Goal: Find specific page/section: Find specific page/section

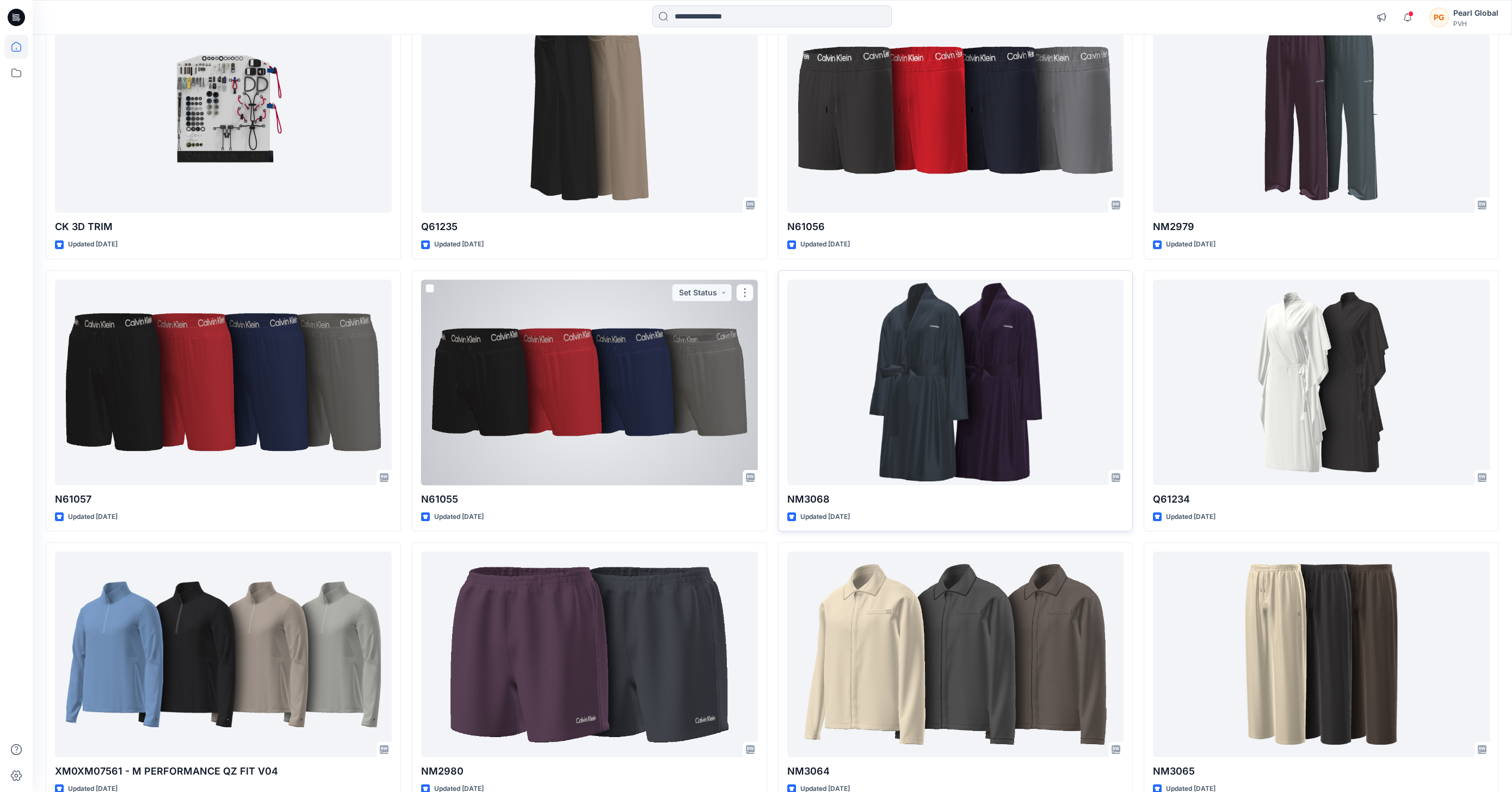
scroll to position [148, 0]
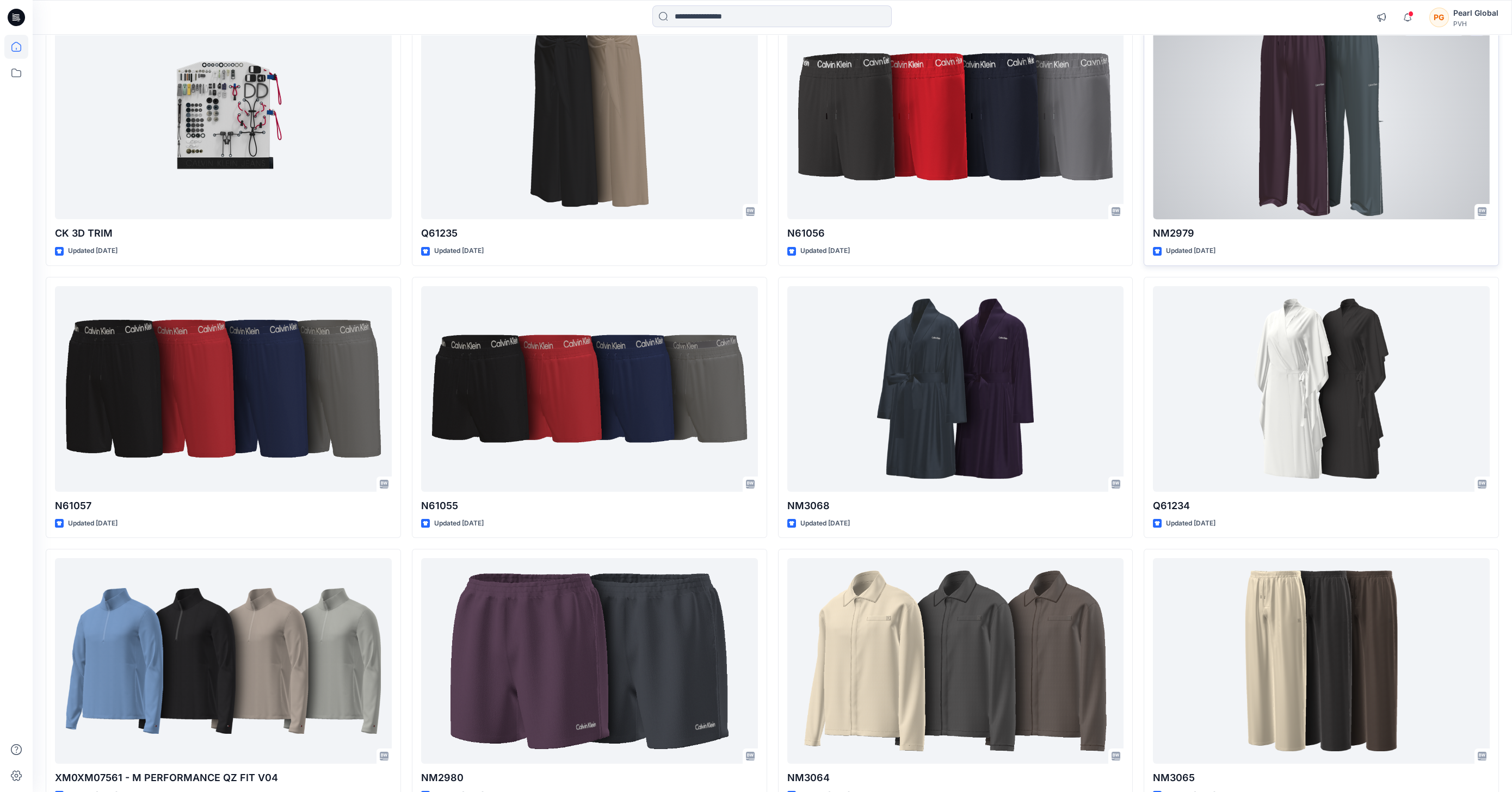
click at [833, 134] on div at bounding box center [1321, 117] width 337 height 206
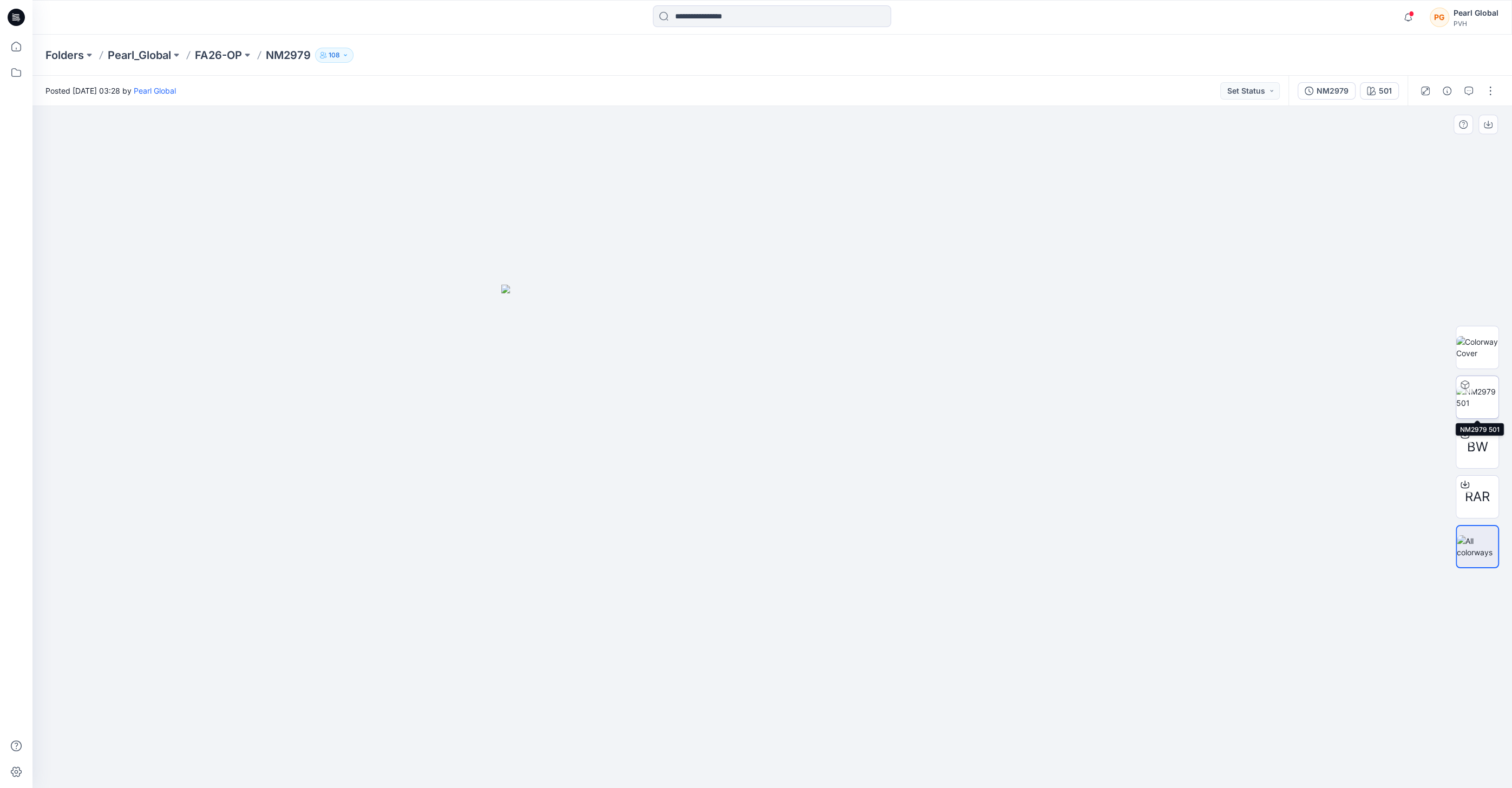
click at [828, 402] on img at bounding box center [1477, 397] width 42 height 23
click at [18, 45] on icon at bounding box center [16, 46] width 24 height 24
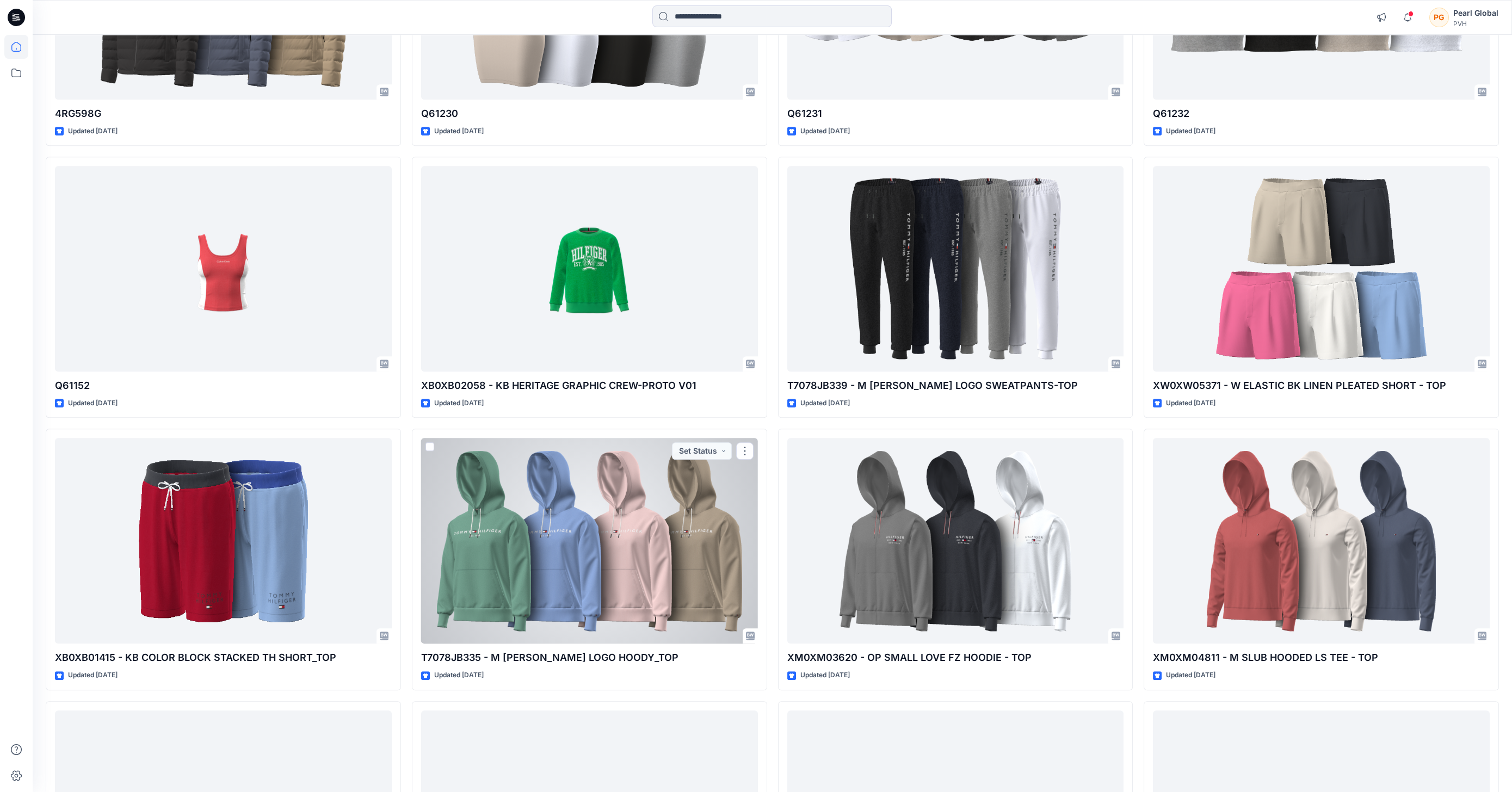
scroll to position [3778, 0]
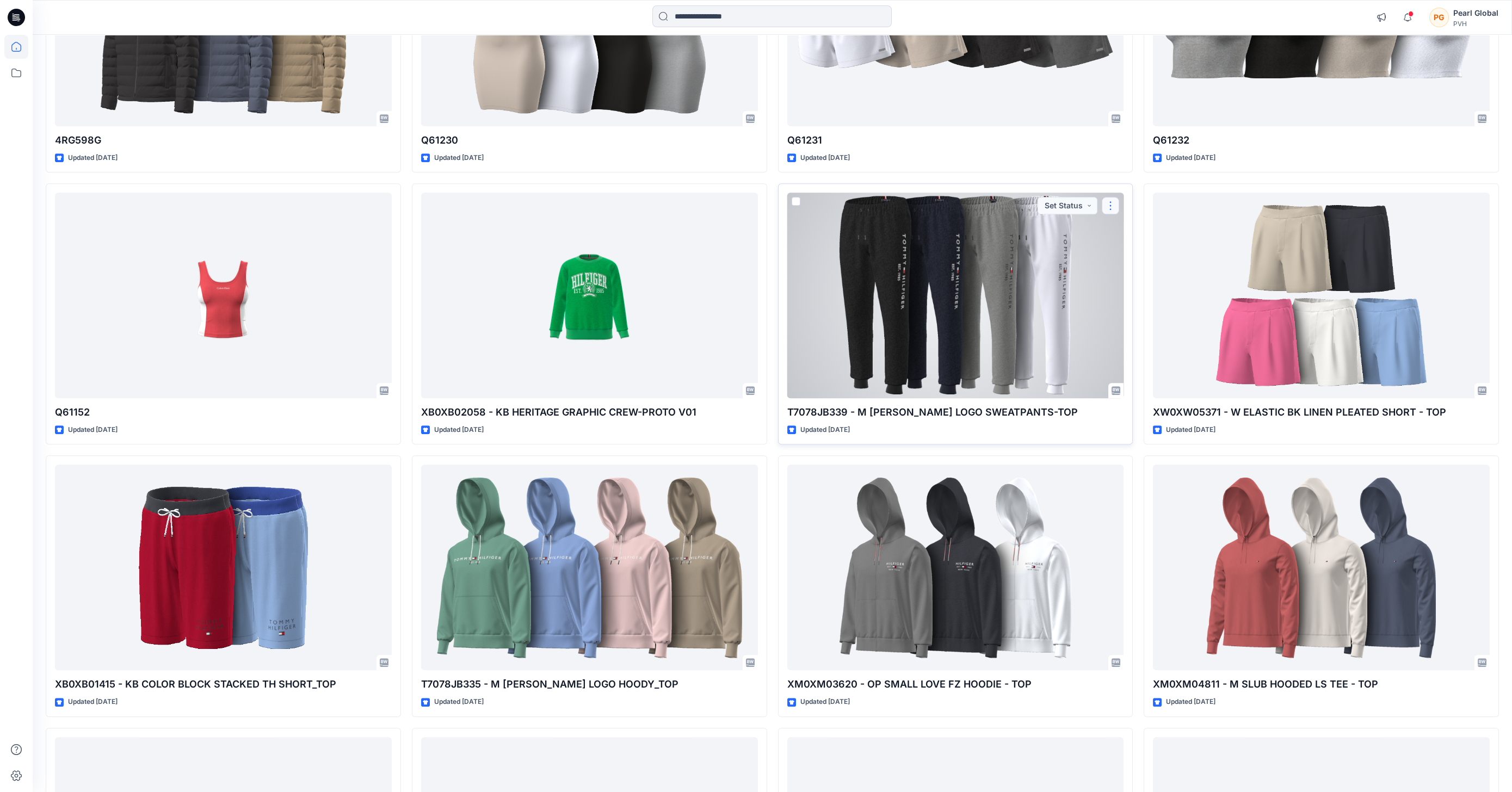
click at [833, 199] on button "button" at bounding box center [1110, 206] width 18 height 18
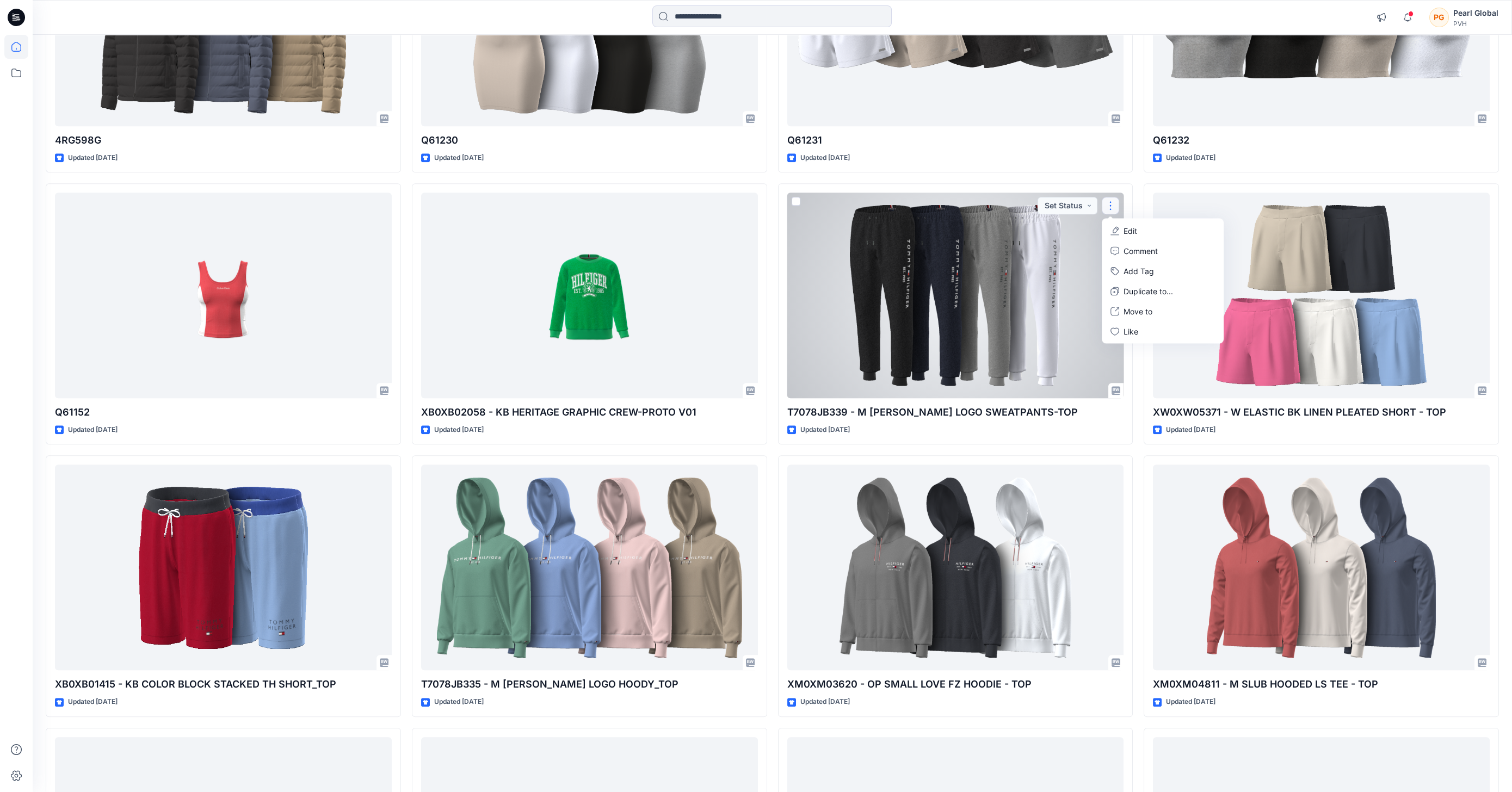
drag, startPoint x: 993, startPoint y: 157, endPoint x: 775, endPoint y: 192, distance: 220.8
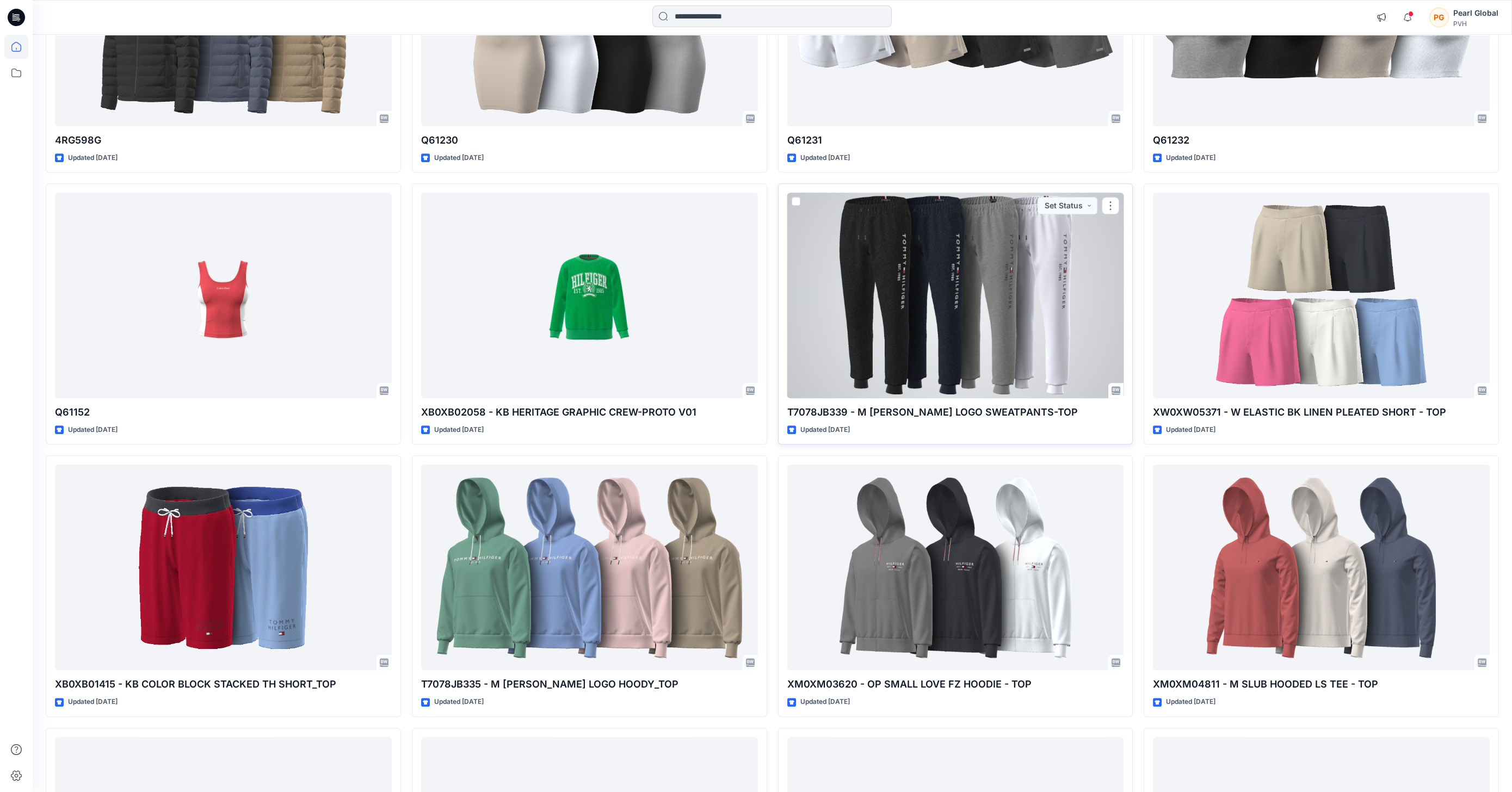
click at [795, 199] on span at bounding box center [795, 201] width 9 height 8
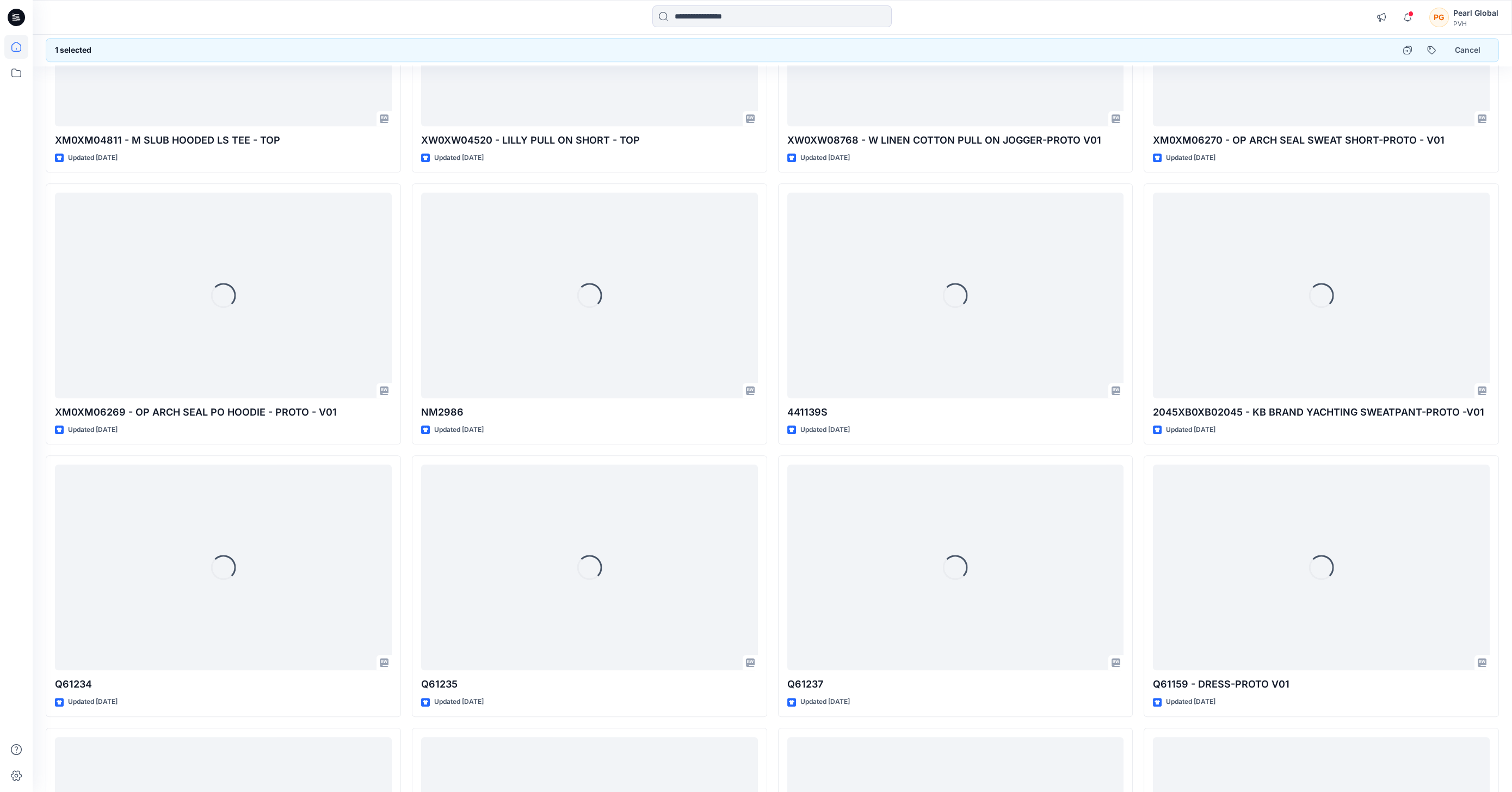
scroll to position [3778, 0]
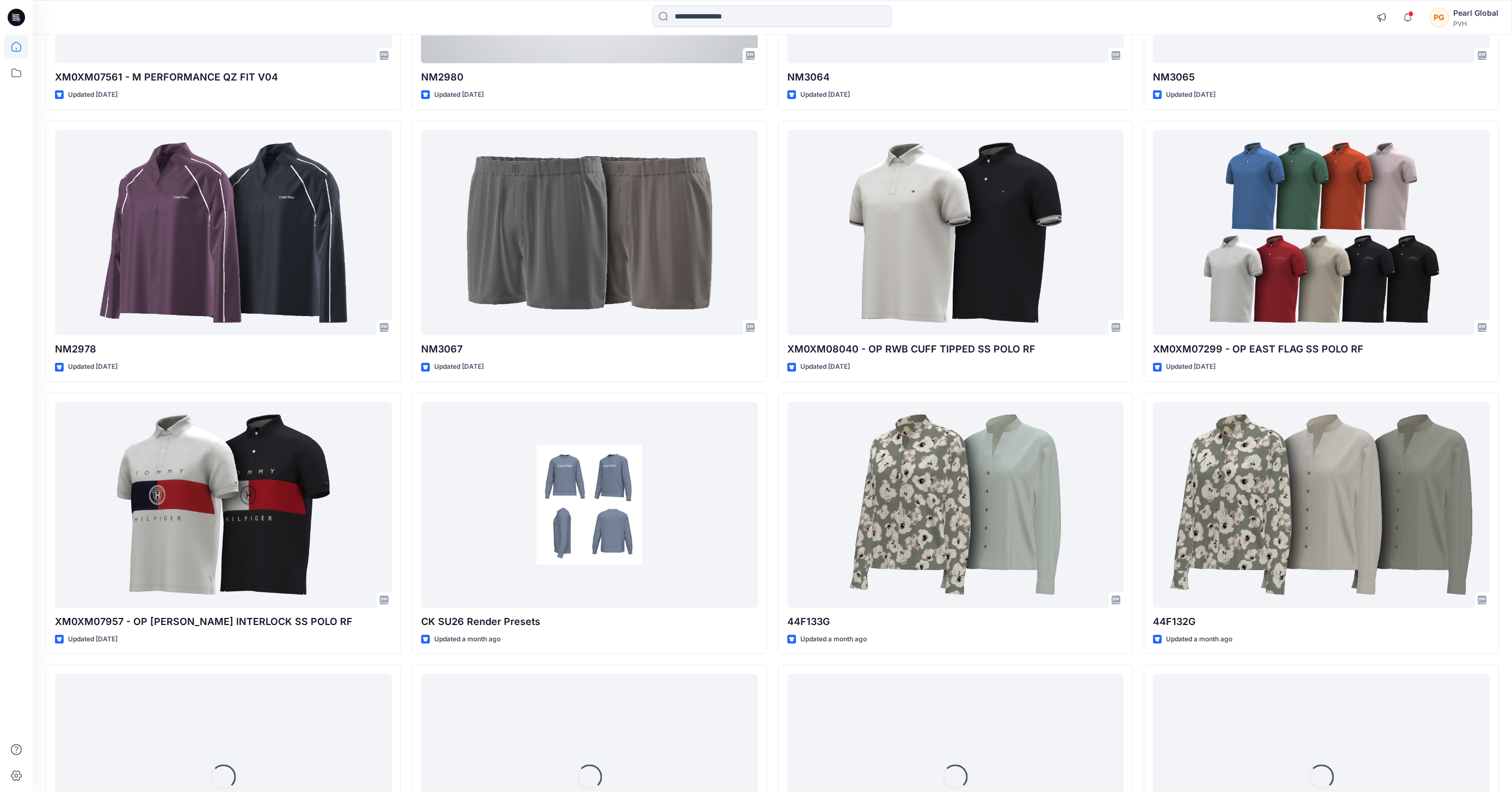
scroll to position [989, 0]
